Goal: Transaction & Acquisition: Purchase product/service

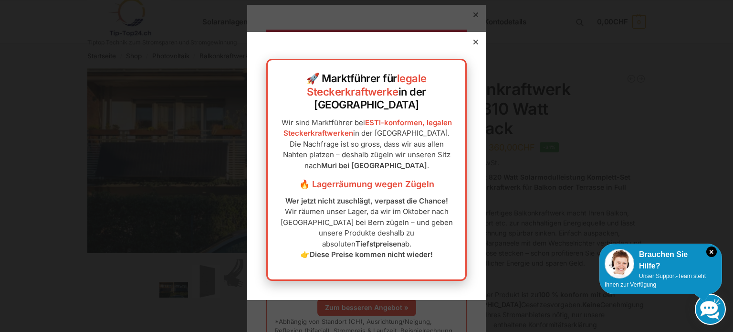
click at [471, 46] on div at bounding box center [475, 42] width 9 height 9
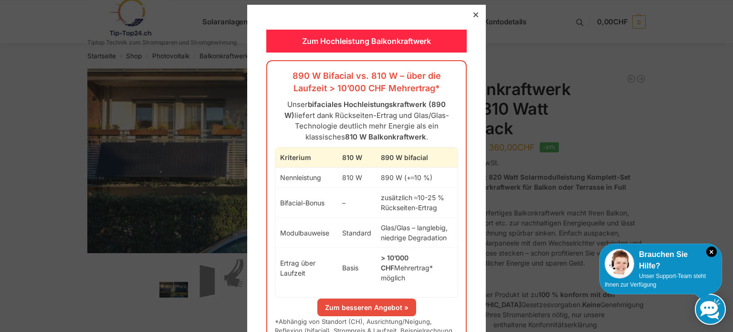
click at [473, 13] on icon at bounding box center [475, 14] width 5 height 5
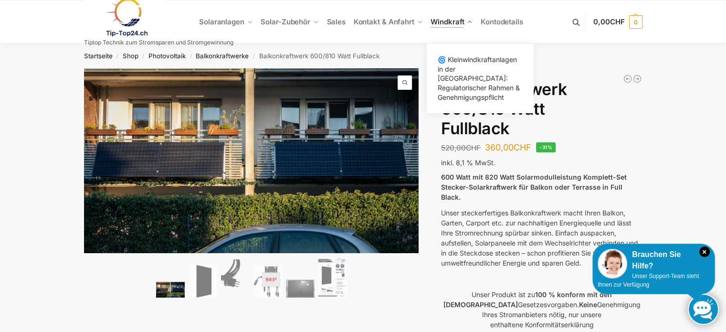
click at [470, 13] on link "Windkraft" at bounding box center [452, 21] width 50 height 43
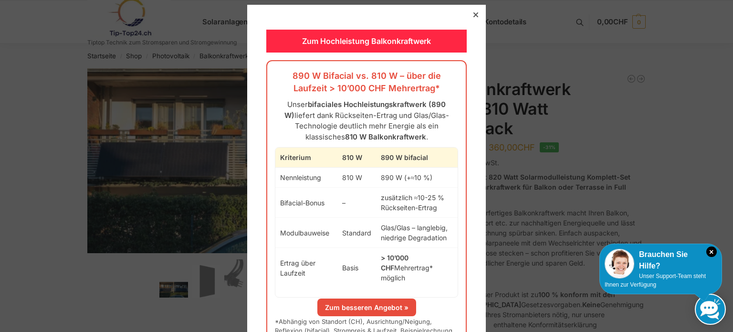
click at [471, 18] on div at bounding box center [475, 14] width 9 height 9
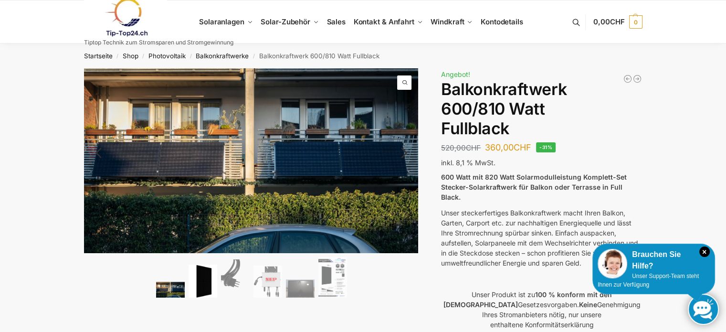
click at [205, 281] on img at bounding box center [202, 280] width 29 height 33
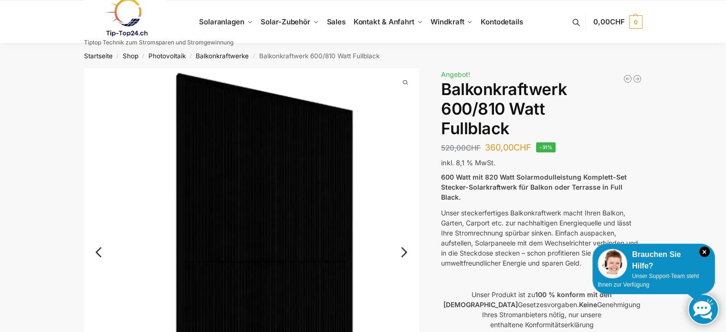
click at [412, 253] on img at bounding box center [251, 259] width 335 height 383
click at [407, 253] on link "Next" at bounding box center [403, 257] width 32 height 10
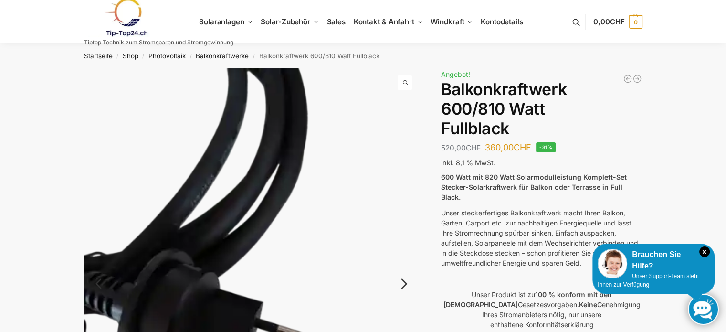
click at [407, 253] on img at bounding box center [251, 291] width 335 height 446
click at [406, 286] on link "Next" at bounding box center [403, 288] width 32 height 10
